Goal: Information Seeking & Learning: Learn about a topic

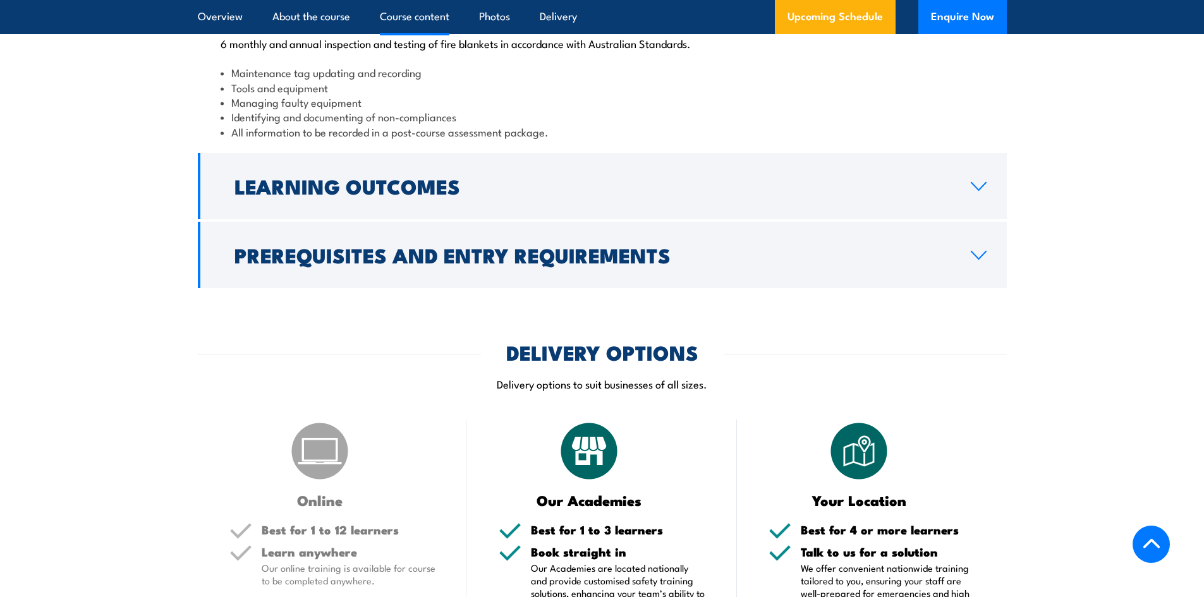
scroll to position [1475, 0]
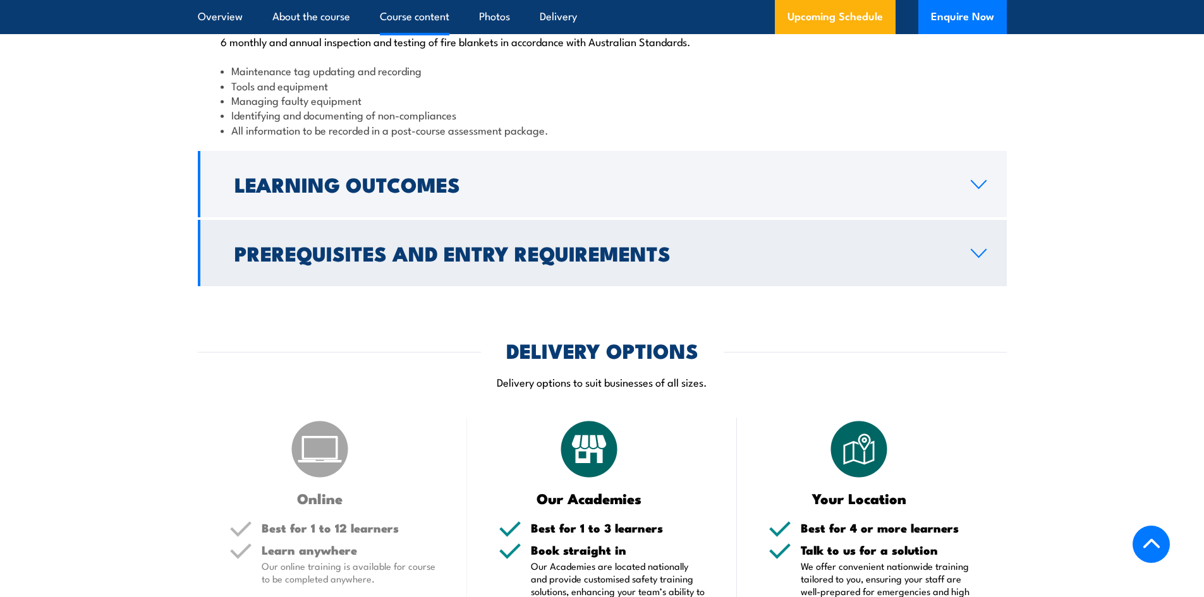
click at [320, 262] on h2 "Prerequisites and Entry Requirements" at bounding box center [593, 253] width 716 height 18
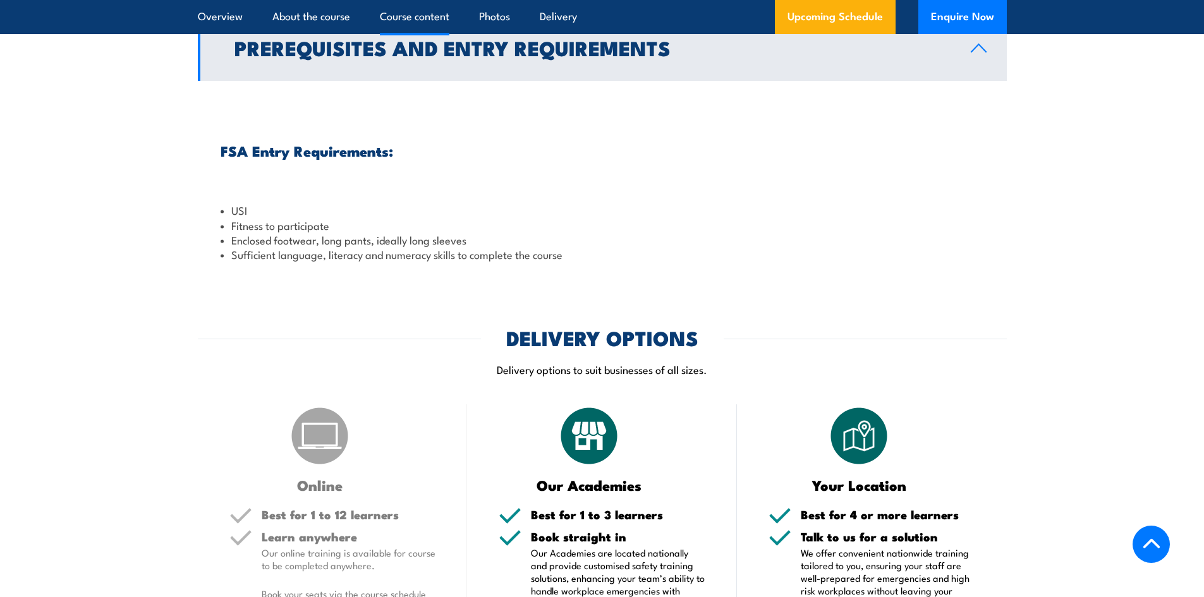
scroll to position [1316, 0]
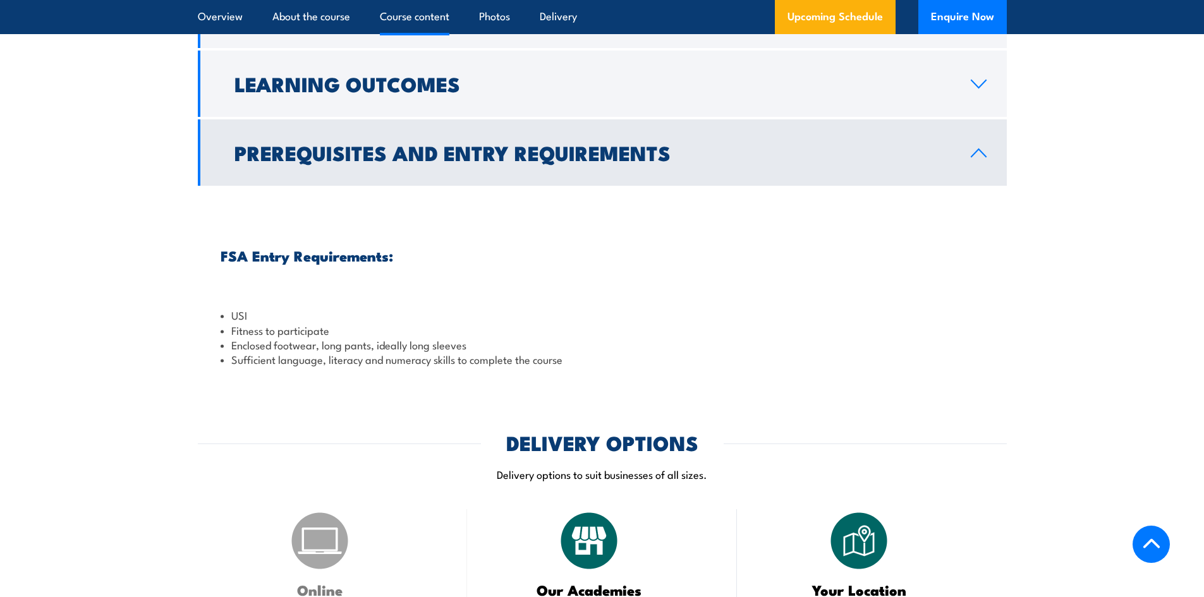
click at [295, 161] on h2 "Prerequisites and Entry Requirements" at bounding box center [593, 152] width 716 height 18
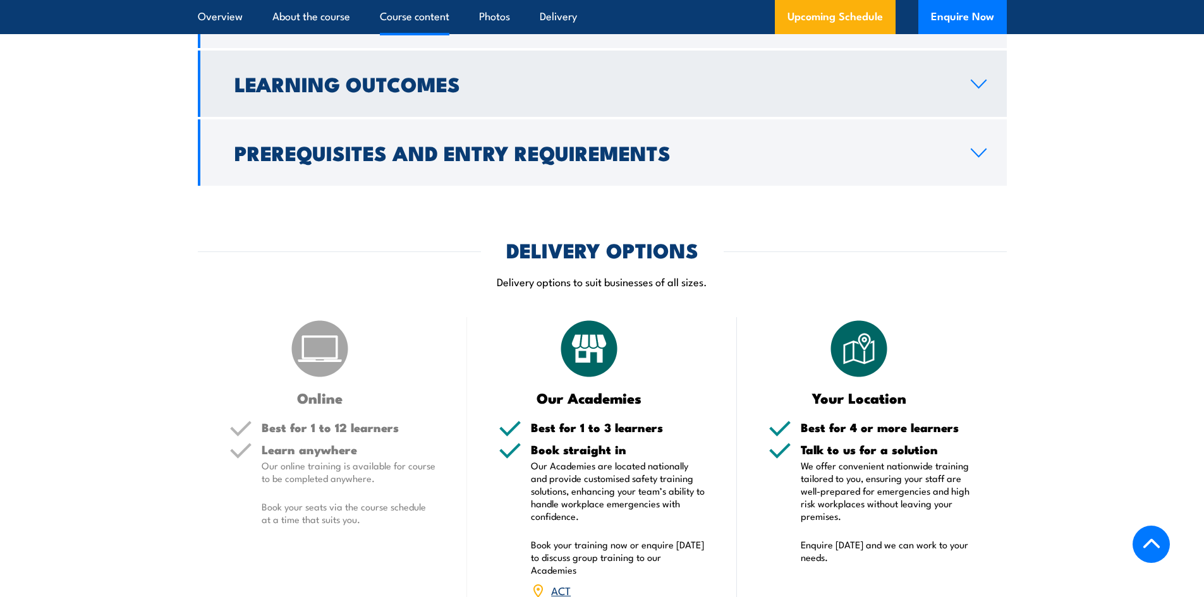
click at [326, 92] on h2 "Learning Outcomes" at bounding box center [593, 84] width 716 height 18
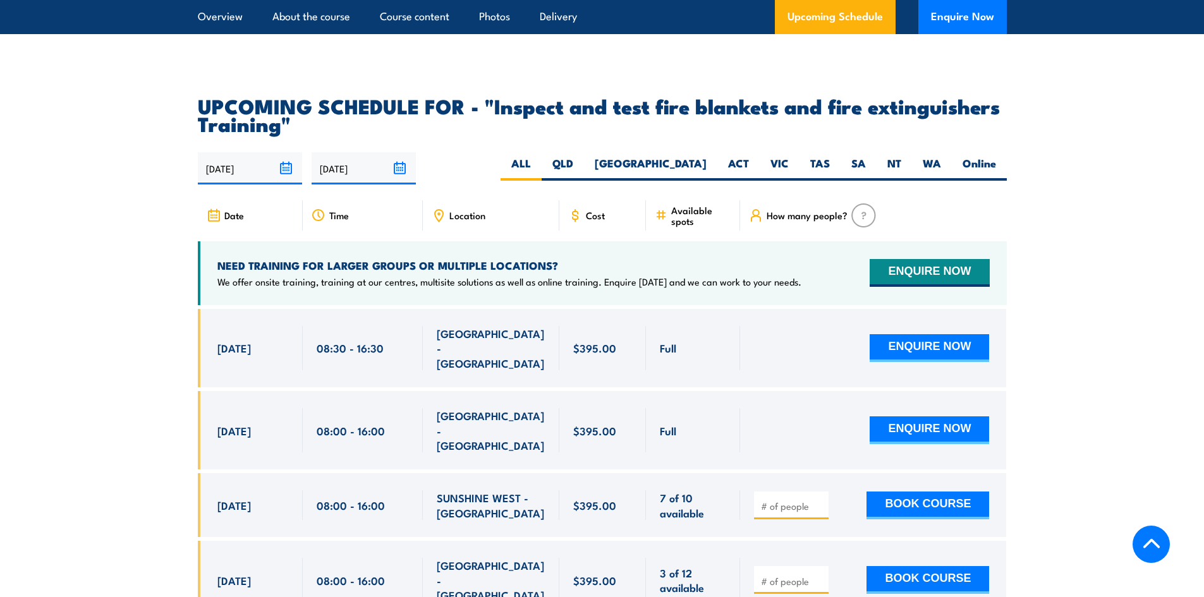
scroll to position [2053, 0]
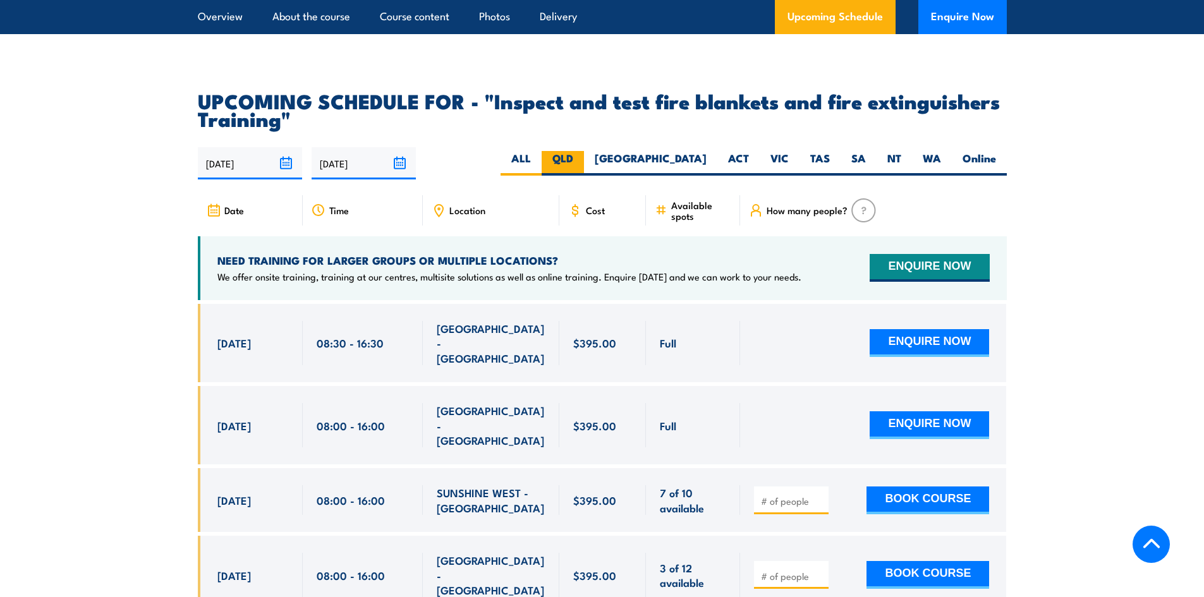
click at [584, 176] on label "QLD" at bounding box center [563, 163] width 42 height 25
click at [582, 159] on input "QLD" at bounding box center [577, 155] width 8 height 8
radio input "true"
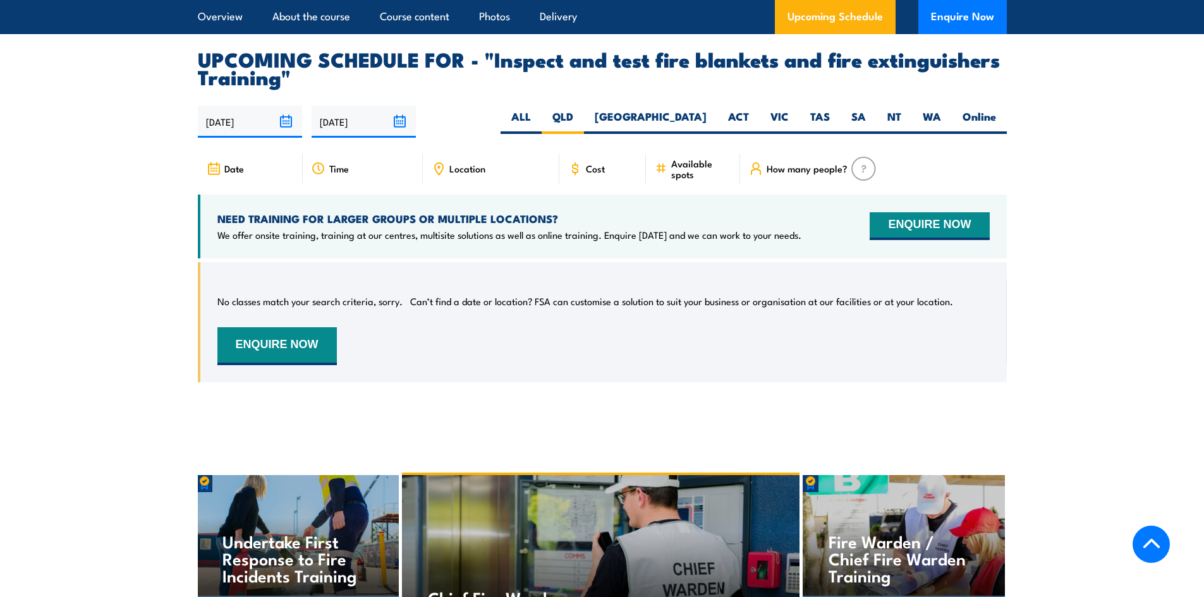
scroll to position [2242, 0]
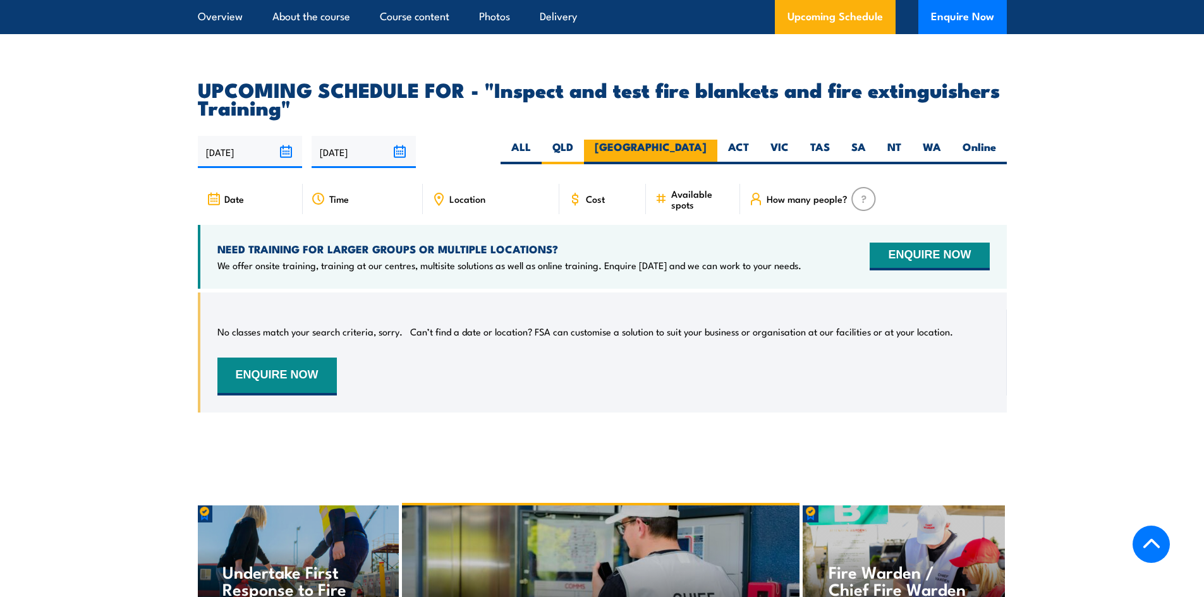
click at [702, 164] on label "[GEOGRAPHIC_DATA]" at bounding box center [650, 152] width 133 height 25
click at [707, 148] on input "[GEOGRAPHIC_DATA]" at bounding box center [711, 144] width 8 height 8
radio input "true"
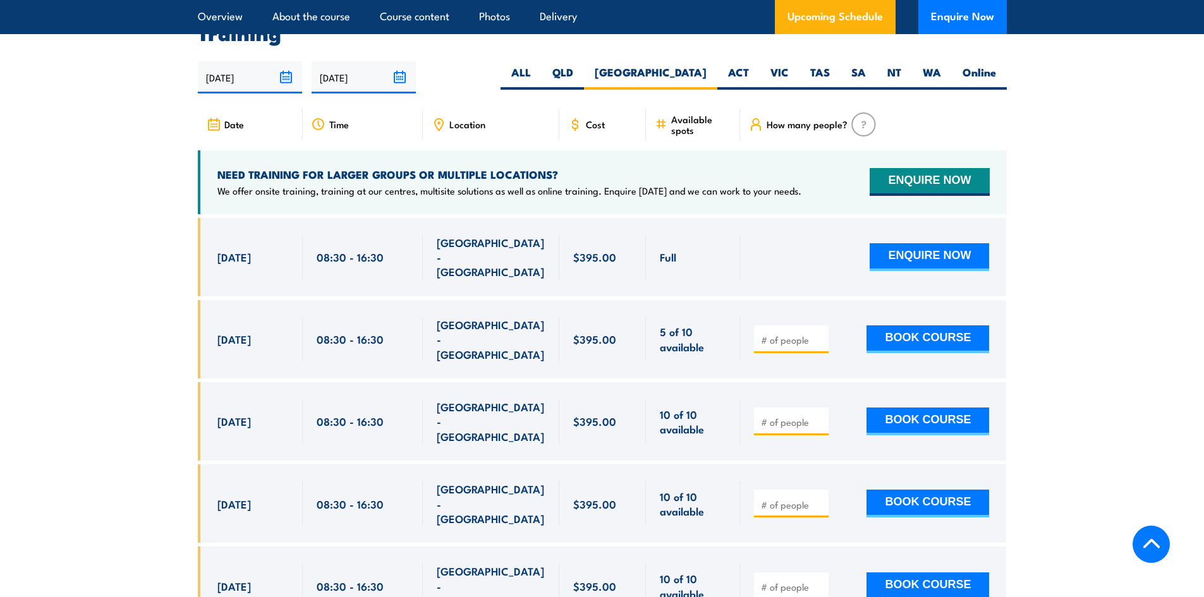
scroll to position [2348, 0]
